Goal: Find specific page/section: Find specific page/section

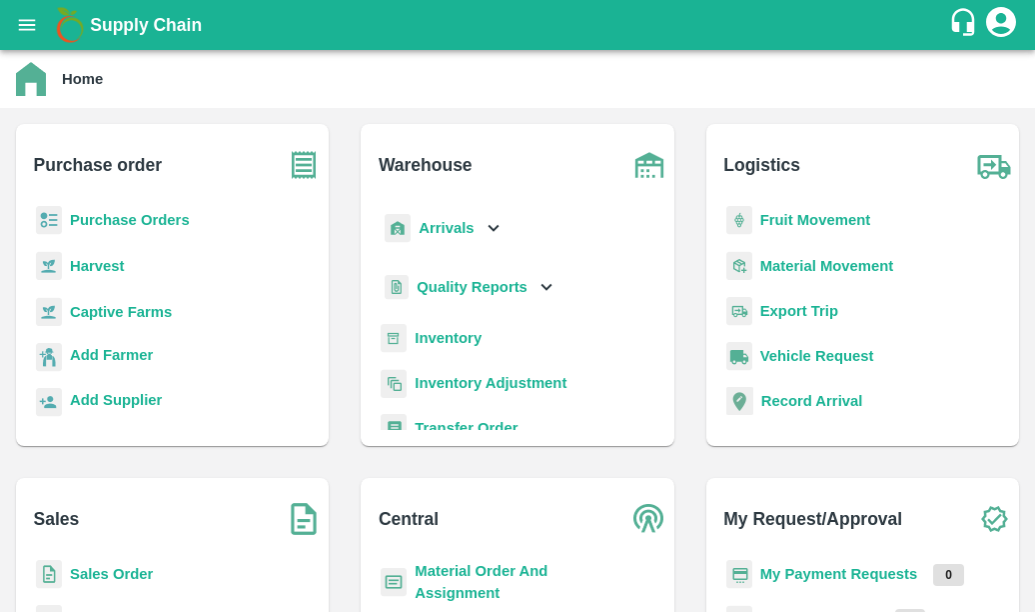
click at [163, 307] on b "Captive Farms" at bounding box center [121, 312] width 102 height 16
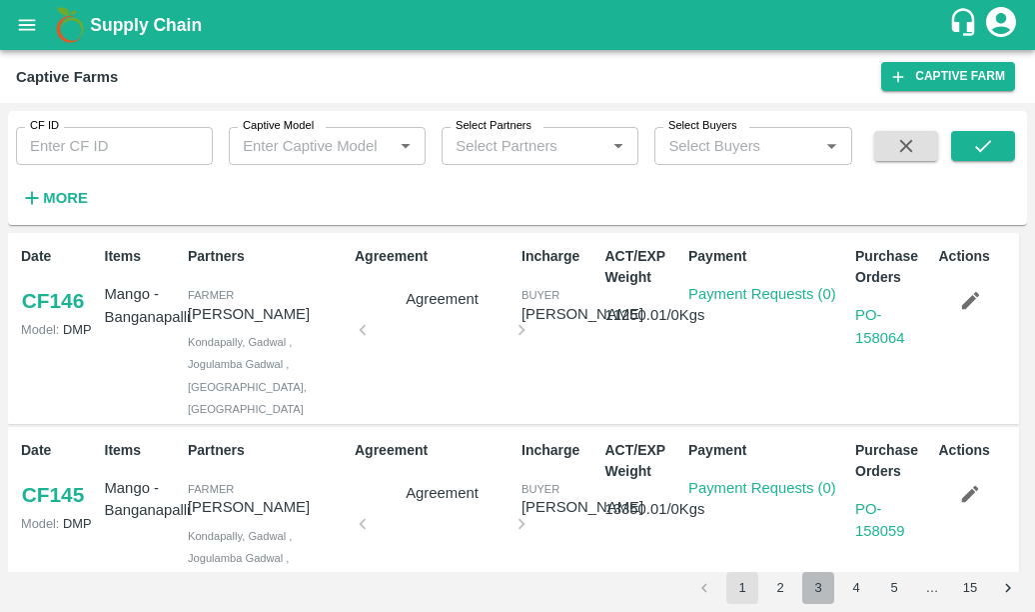
click at [816, 579] on button "3" at bounding box center [819, 588] width 32 height 32
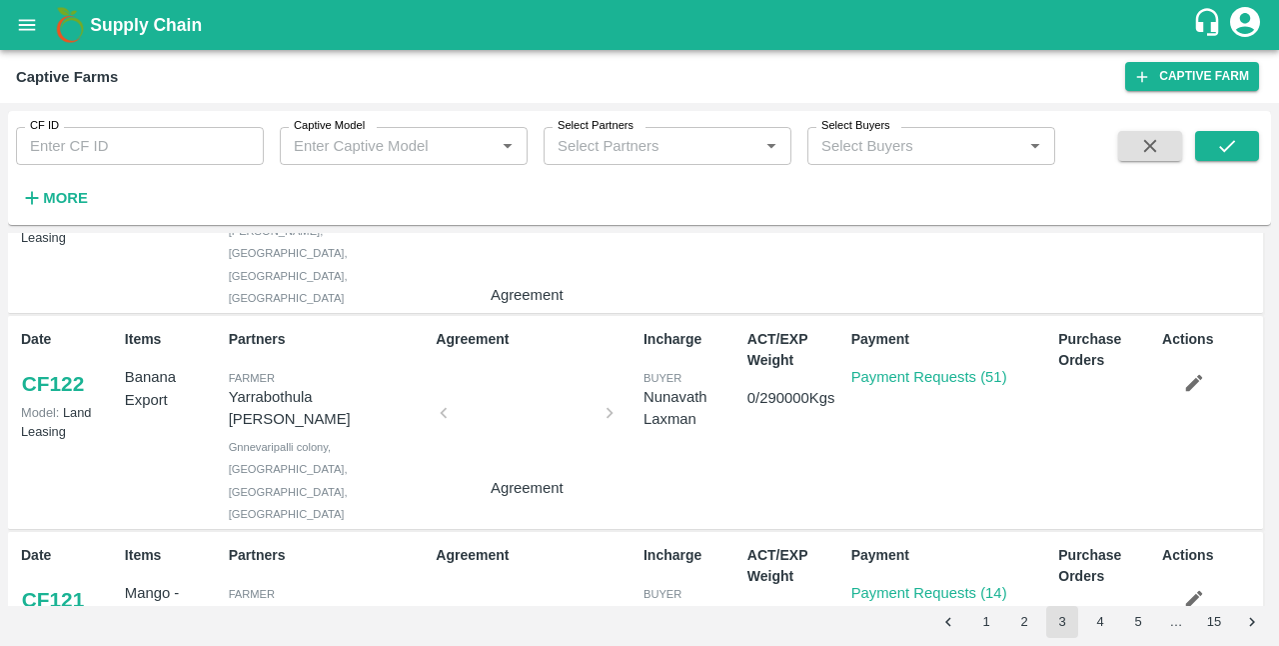
scroll to position [686, 0]
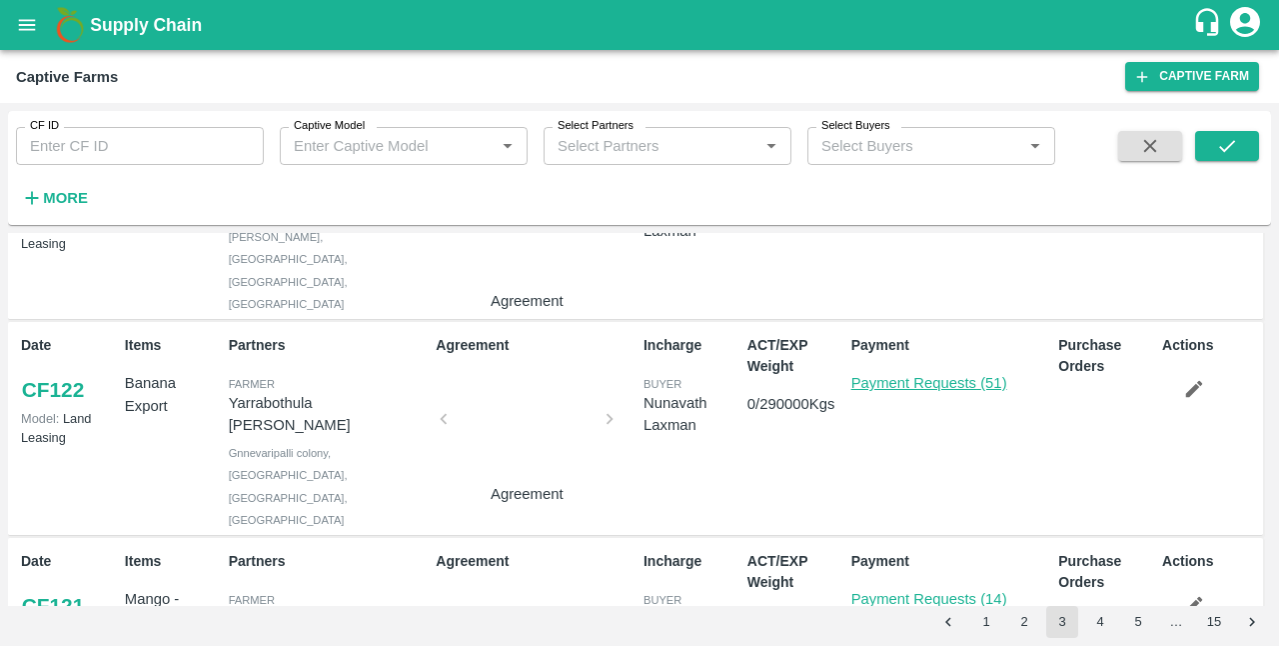
click at [974, 375] on link "Payment Requests (51)" at bounding box center [930, 383] width 156 height 16
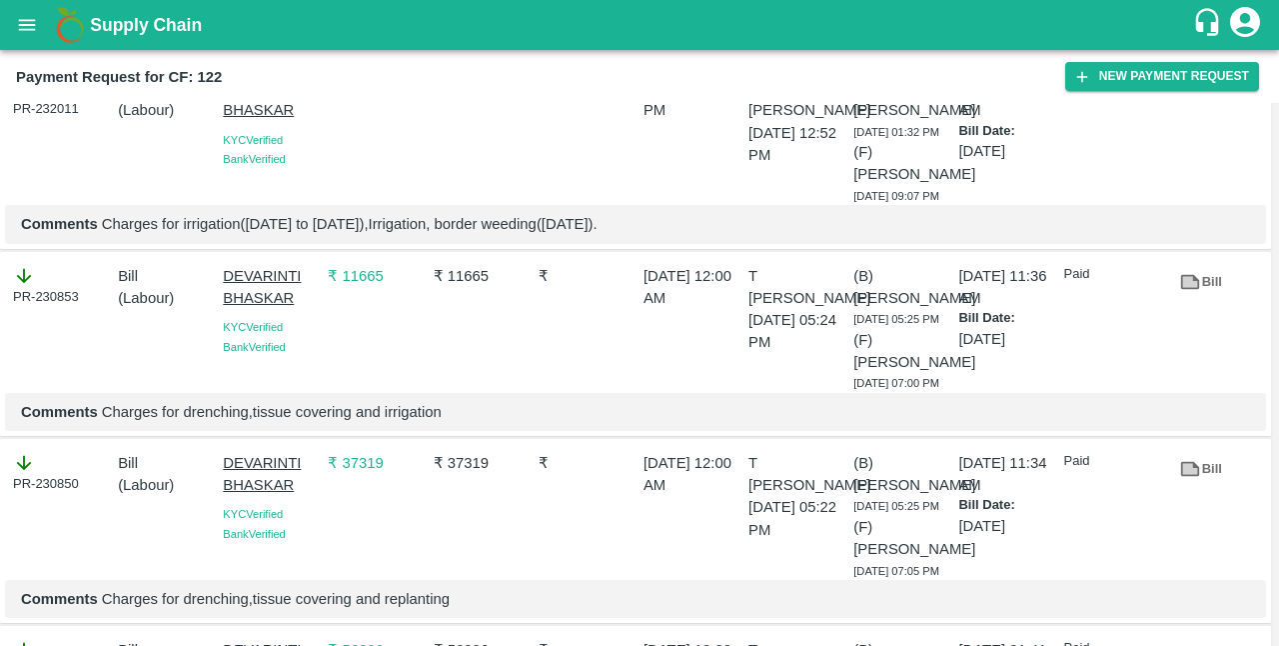
scroll to position [7076, 0]
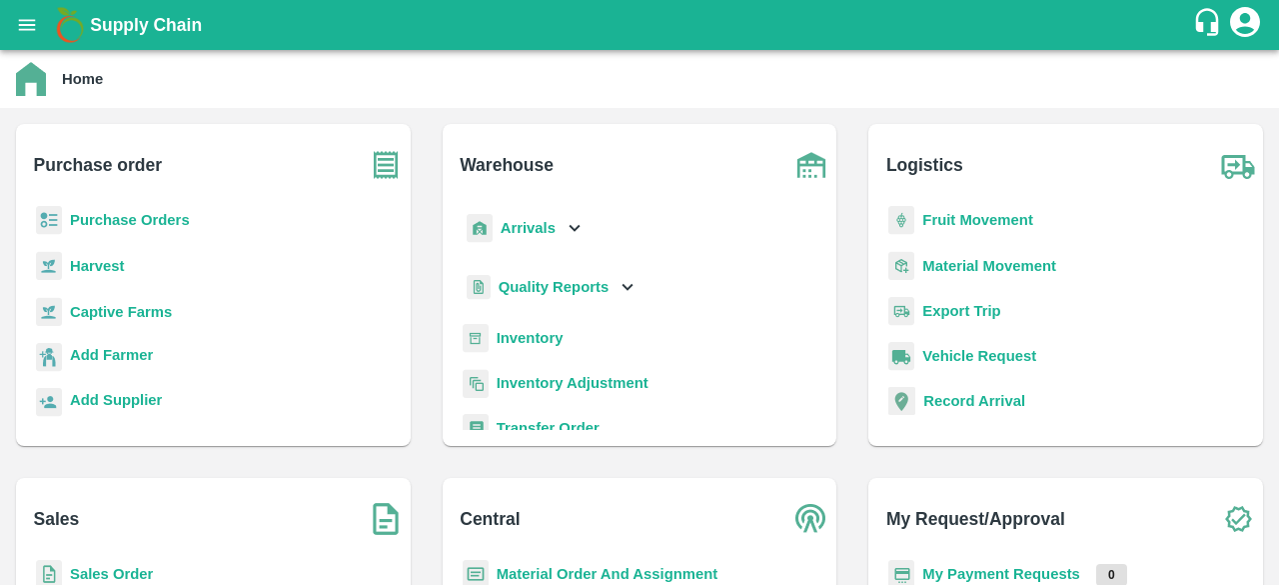
click at [142, 319] on b "Captive Farms" at bounding box center [121, 312] width 102 height 16
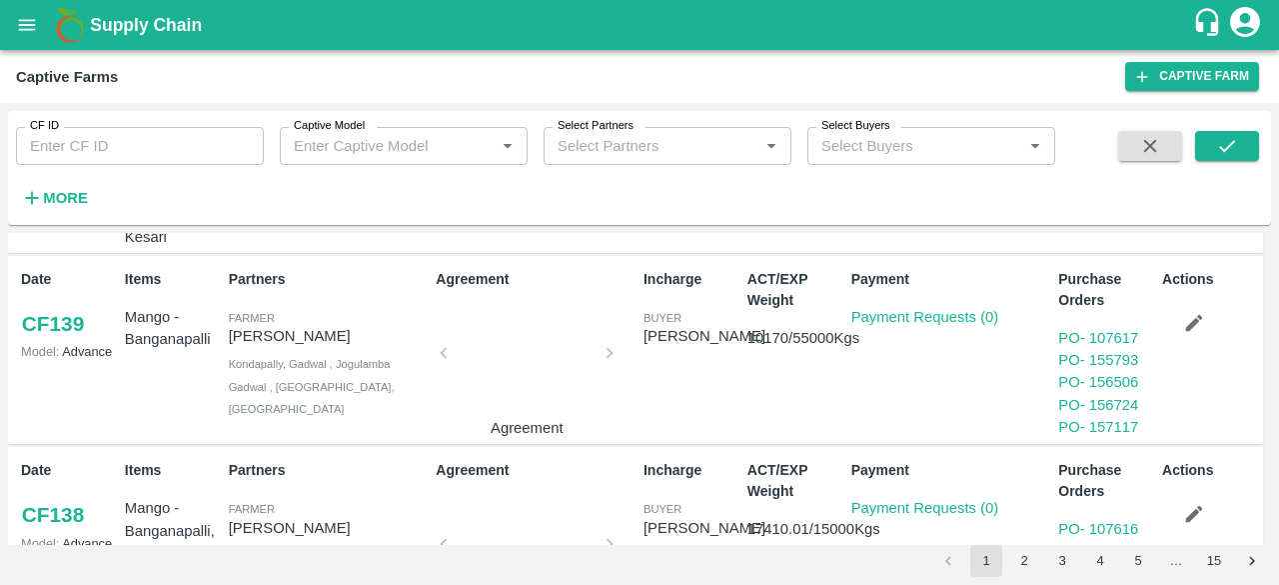
scroll to position [1221, 0]
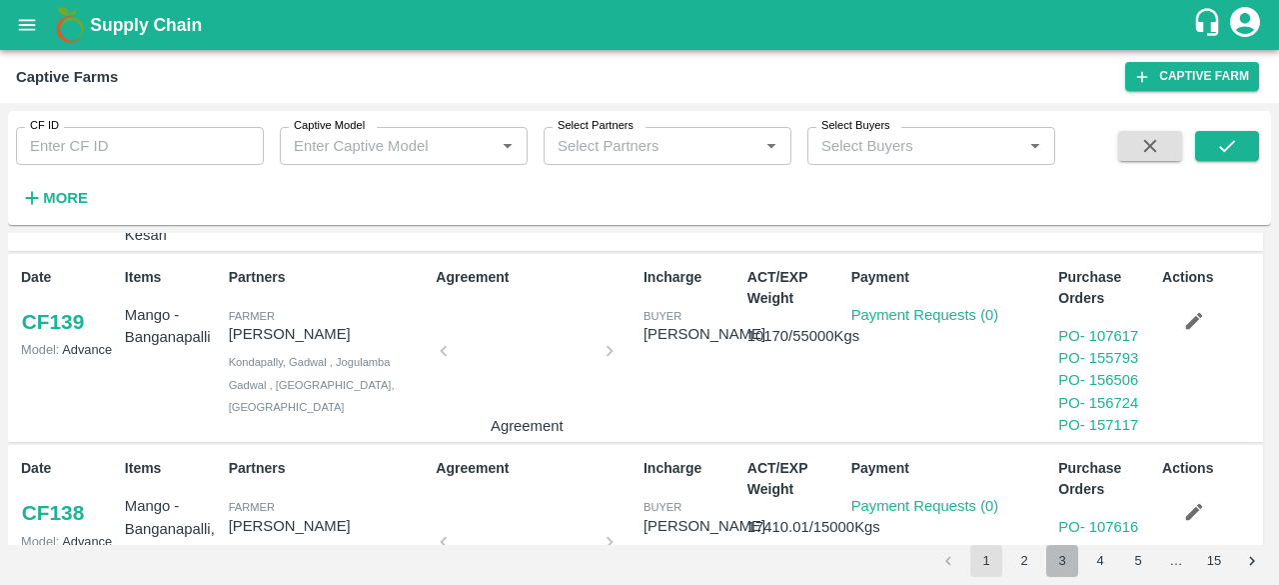
click at [1063, 550] on button "3" at bounding box center [1062, 561] width 32 height 32
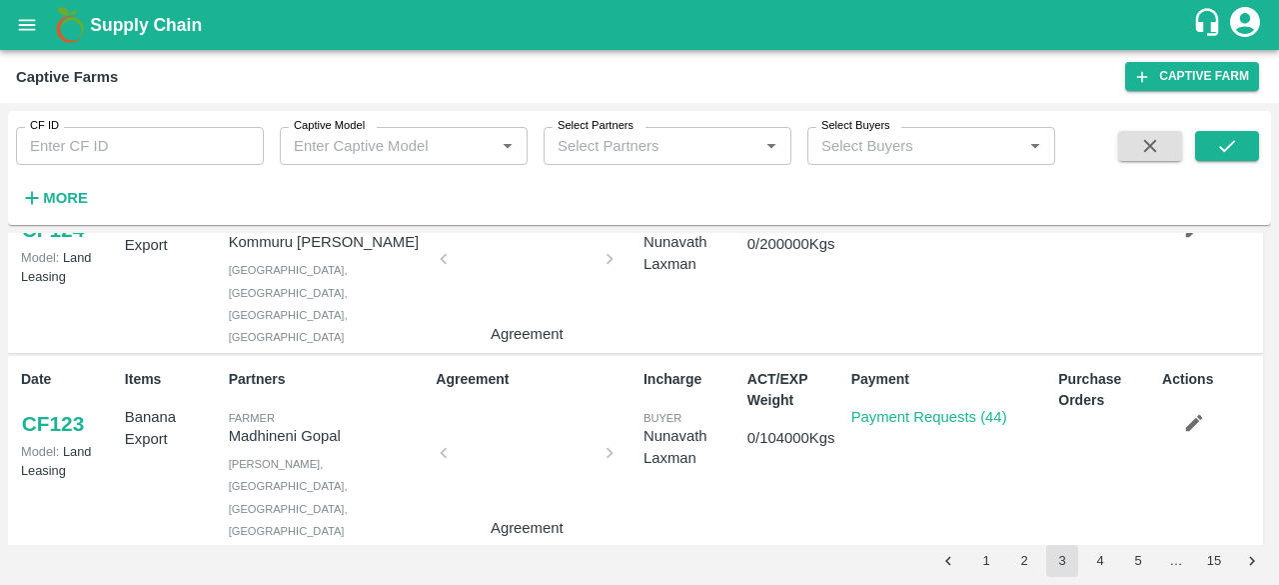
scroll to position [681, 0]
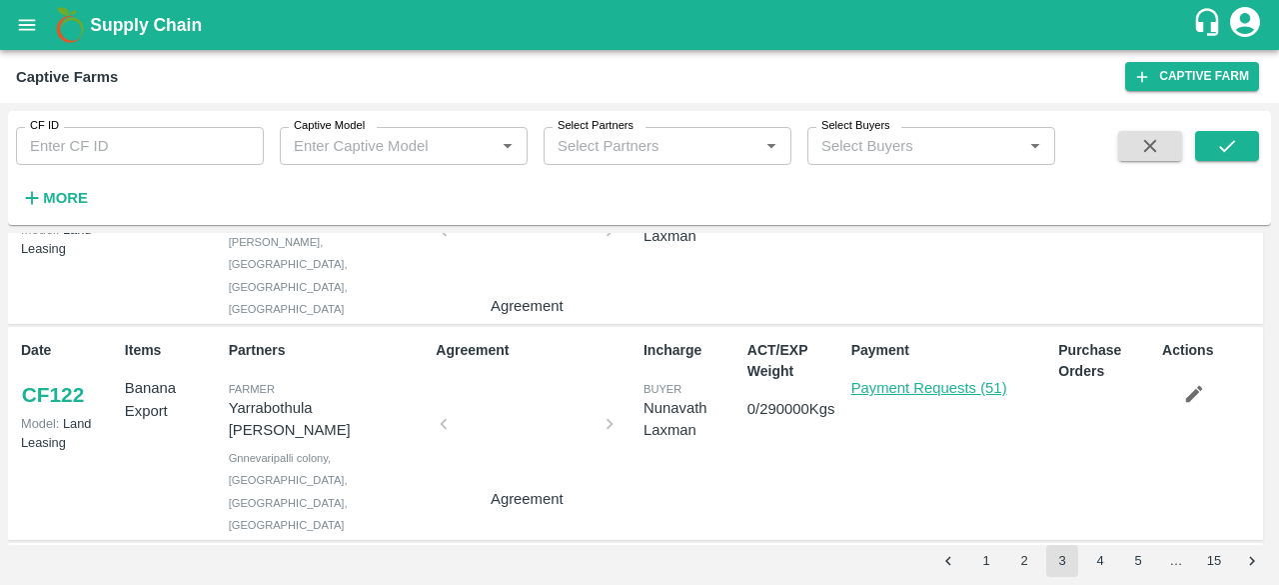
click at [888, 380] on link "Payment Requests (51)" at bounding box center [930, 388] width 156 height 16
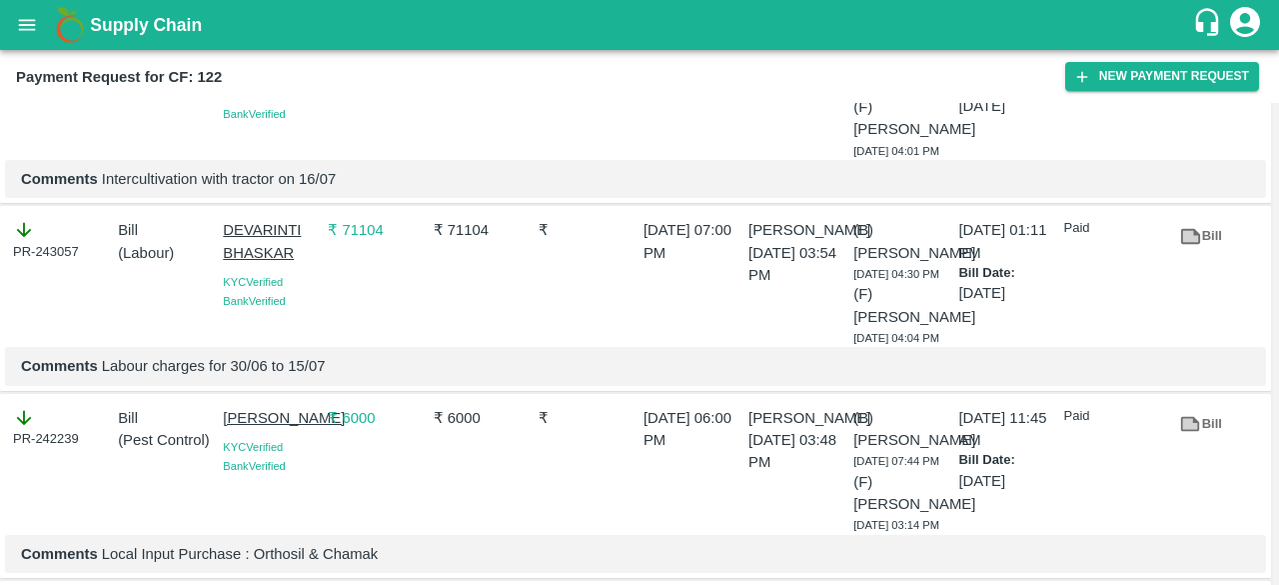
scroll to position [4587, 0]
click at [1196, 414] on icon at bounding box center [1190, 425] width 22 height 22
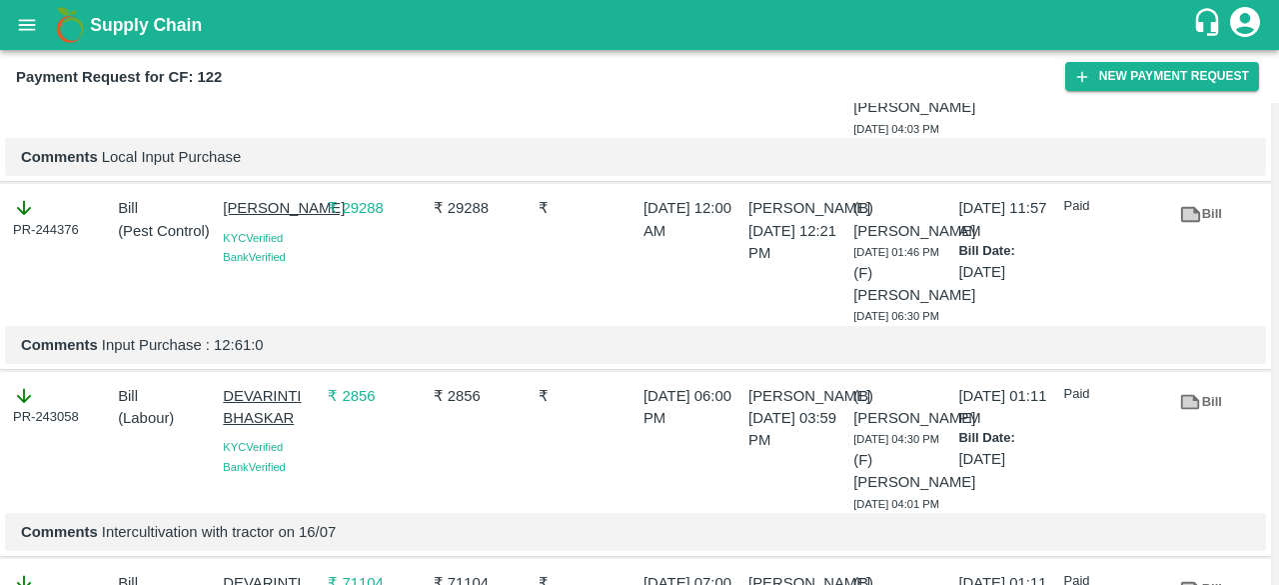
scroll to position [4234, 0]
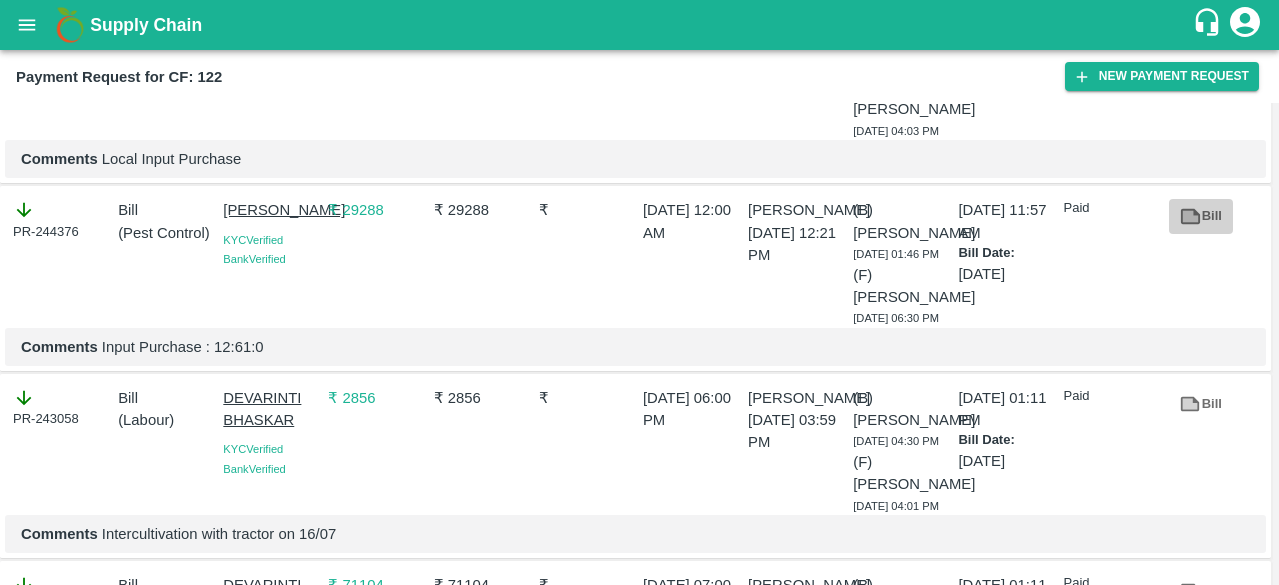
click at [1187, 209] on icon at bounding box center [1190, 216] width 19 height 15
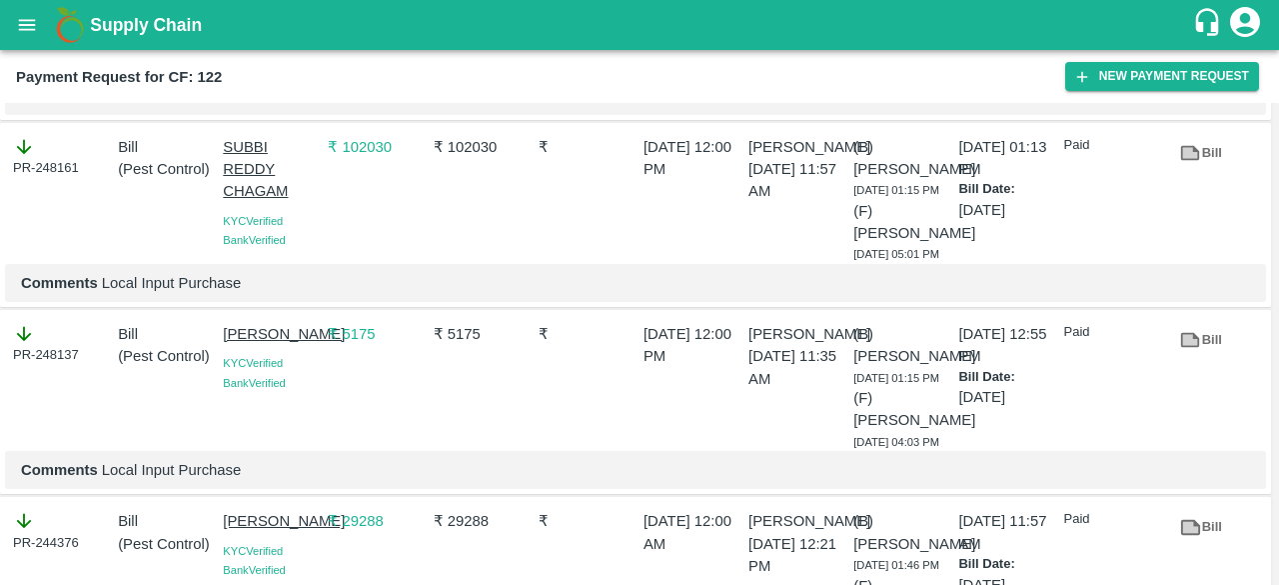
scroll to position [3922, 0]
click at [1206, 336] on link "Bill" at bounding box center [1201, 341] width 64 height 35
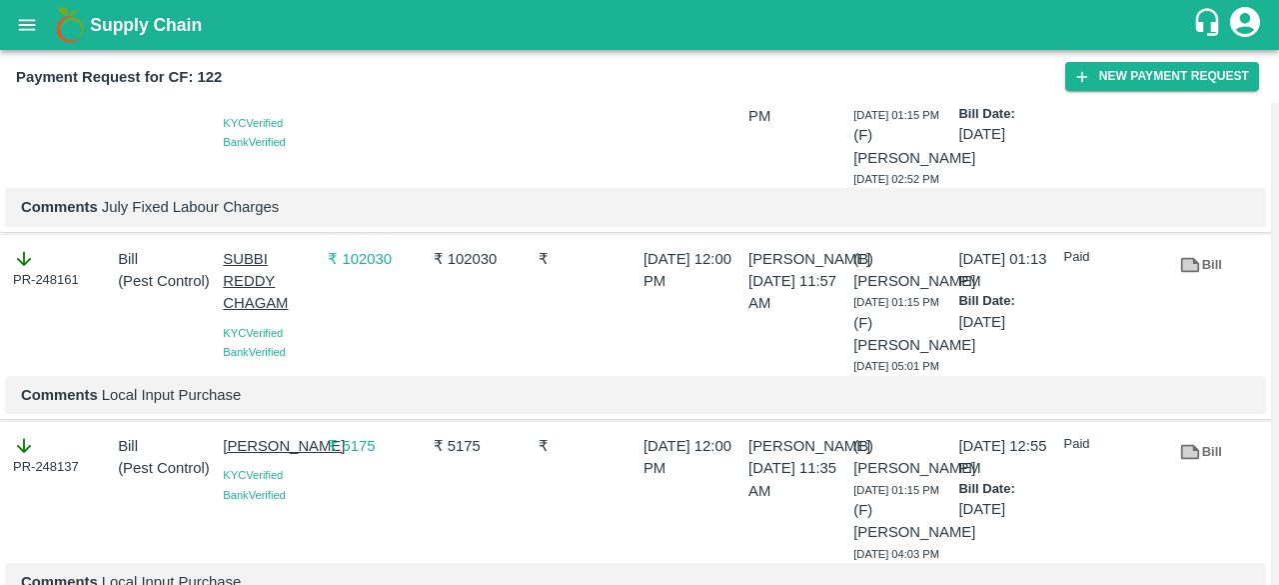
scroll to position [3806, 0]
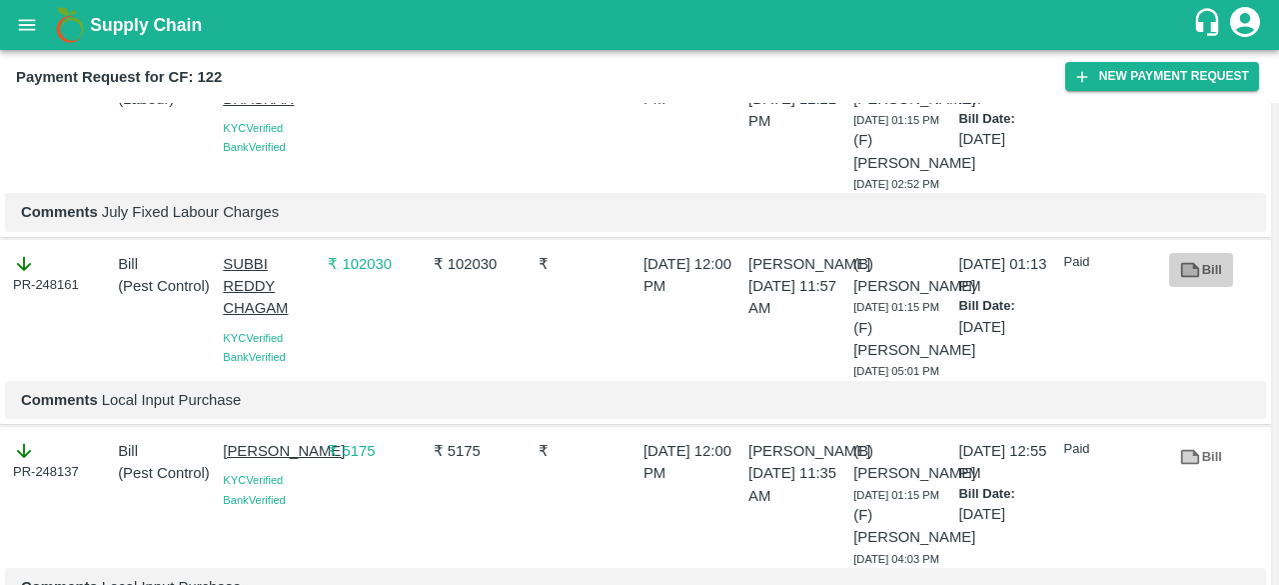
click at [1203, 273] on link "Bill" at bounding box center [1201, 270] width 64 height 35
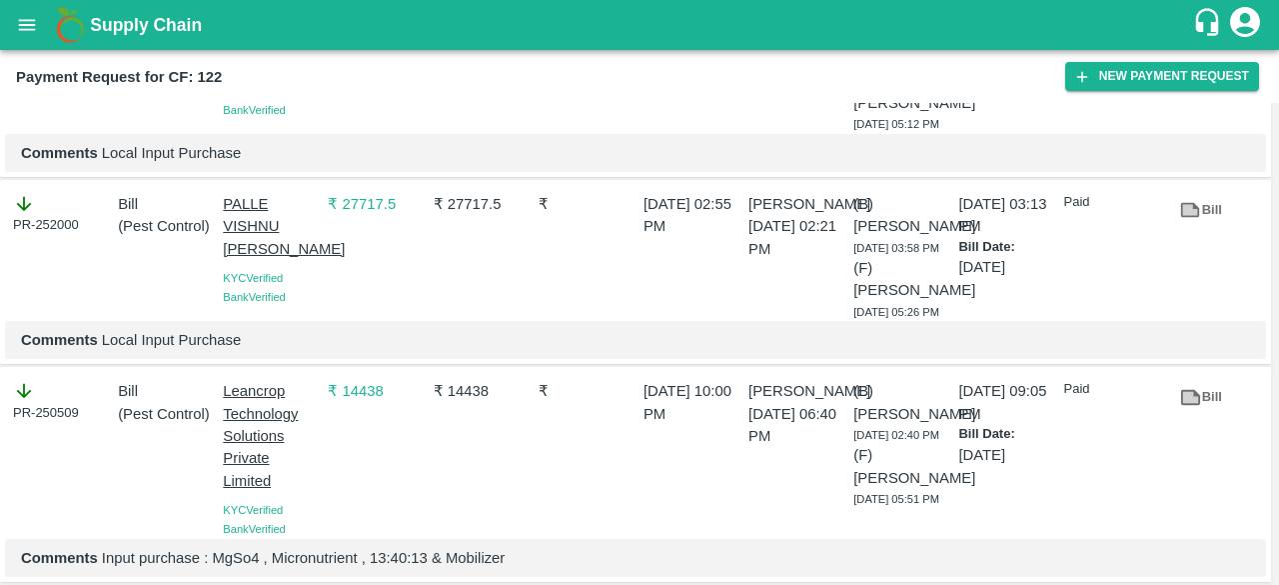
scroll to position [2463, 0]
click at [1216, 227] on link "Bill" at bounding box center [1201, 211] width 64 height 35
